Goal: Information Seeking & Learning: Compare options

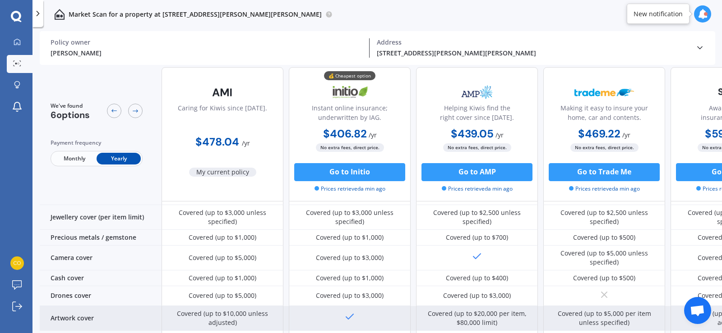
scroll to position [180, 0]
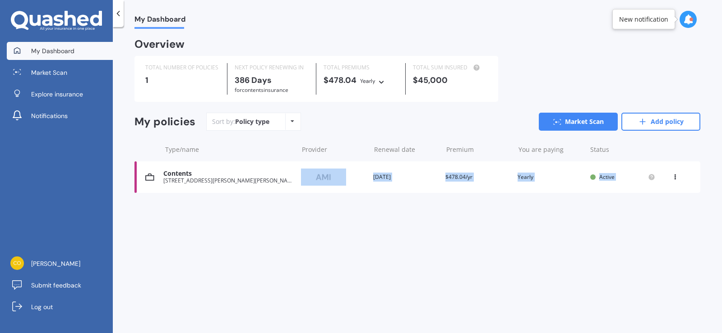
drag, startPoint x: 0, startPoint y: 0, endPoint x: 318, endPoint y: 176, distance: 364.0
click at [318, 176] on body "My Dashboard Market Scan Explore insurance Notifications [PERSON_NAME] Submit f…" at bounding box center [361, 166] width 722 height 333
click at [184, 178] on div "Contents" at bounding box center [228, 174] width 130 height 8
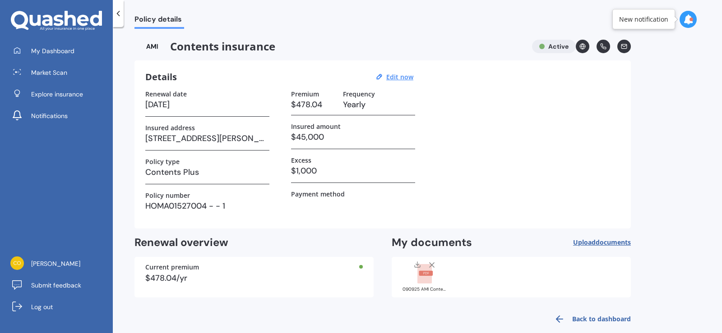
scroll to position [13, 0]
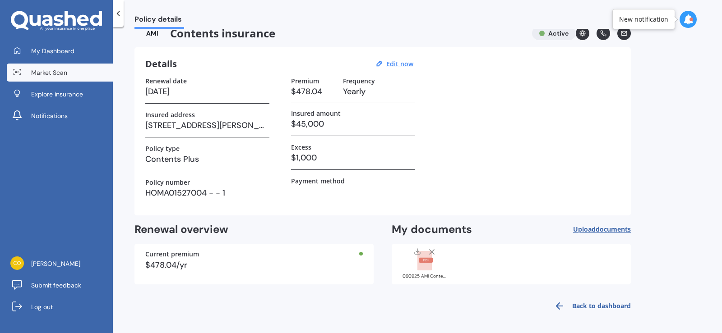
click at [59, 74] on span "Market Scan" at bounding box center [49, 72] width 36 height 9
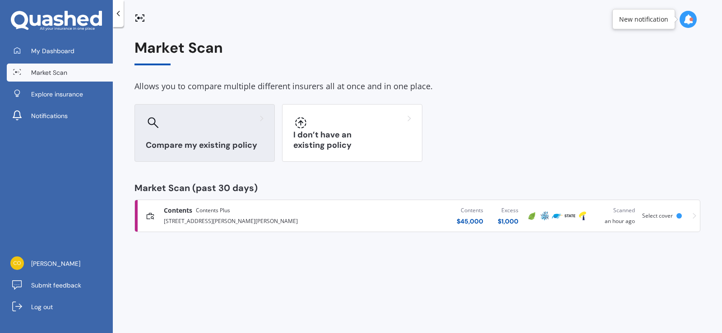
click at [207, 137] on div "Compare my existing policy" at bounding box center [204, 133] width 140 height 58
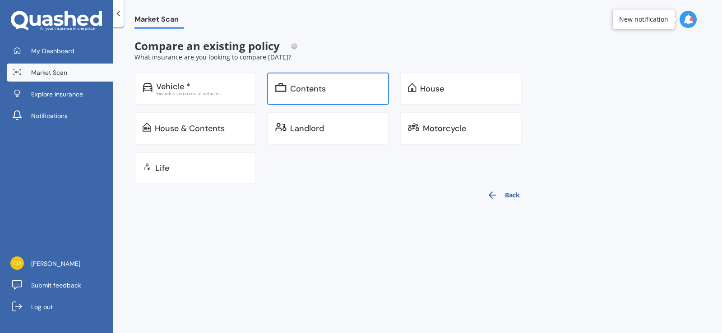
click at [308, 84] on div "Contents" at bounding box center [308, 88] width 36 height 9
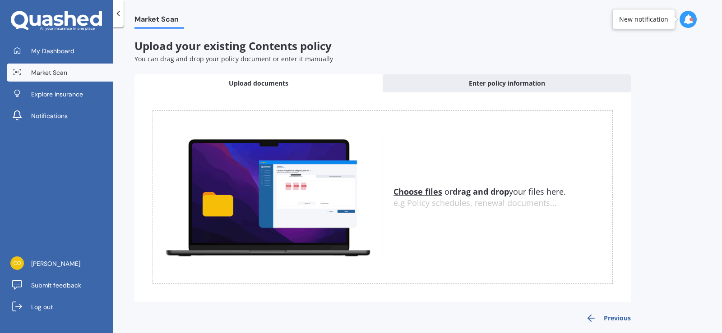
click at [421, 190] on u "Choose files" at bounding box center [417, 191] width 49 height 11
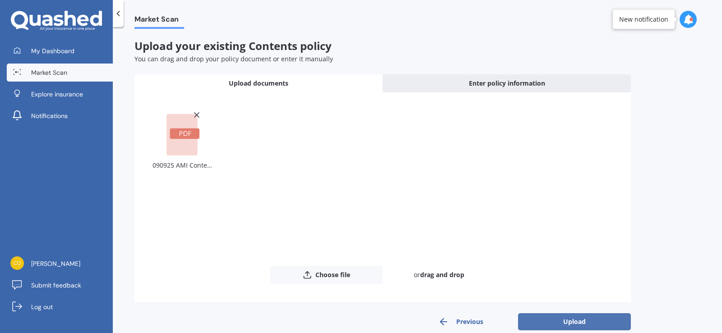
click at [550, 316] on button "Upload" at bounding box center [574, 321] width 113 height 17
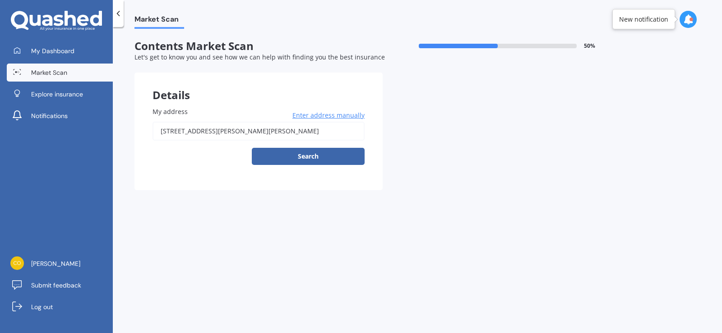
click at [243, 219] on div "Market Scan Contents Market Scan 50 % Let's get to know you and see how we can …" at bounding box center [417, 182] width 609 height 306
click at [55, 118] on span "Notifications" at bounding box center [49, 115] width 37 height 9
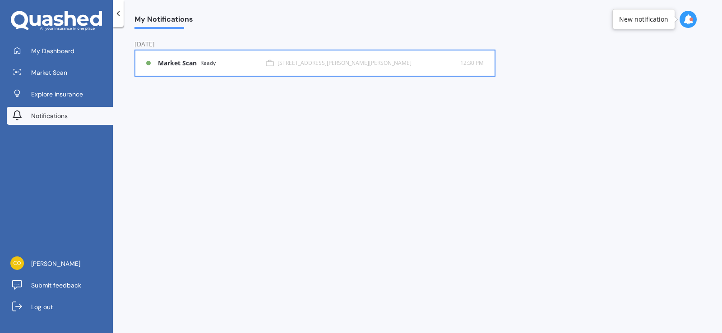
click at [203, 60] on div "Ready" at bounding box center [207, 63] width 15 height 6
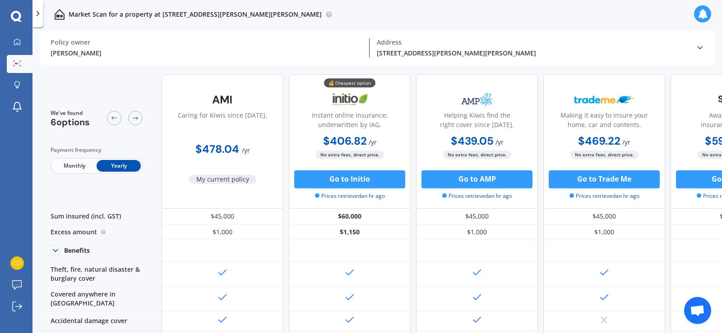
scroll to position [0, 202]
